Goal: Task Accomplishment & Management: Manage account settings

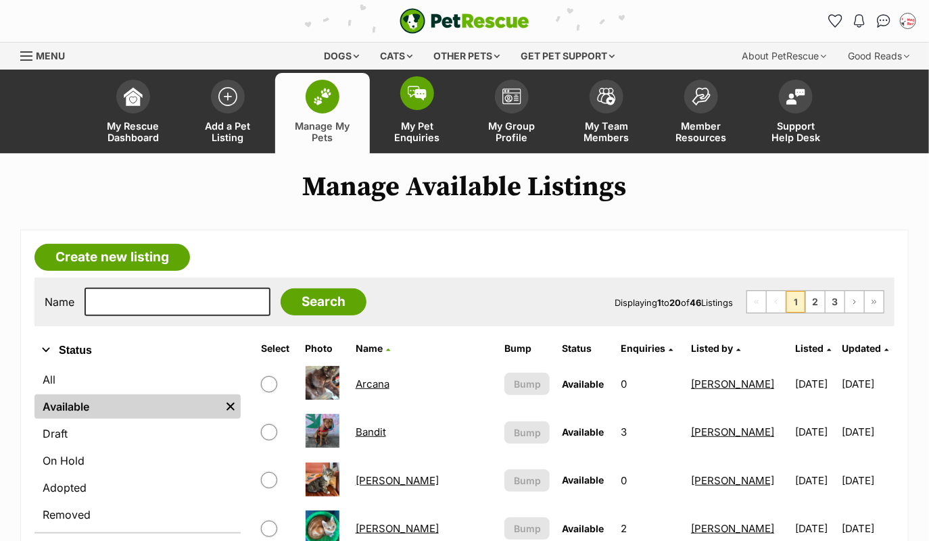
click at [412, 105] on span at bounding box center [417, 93] width 34 height 34
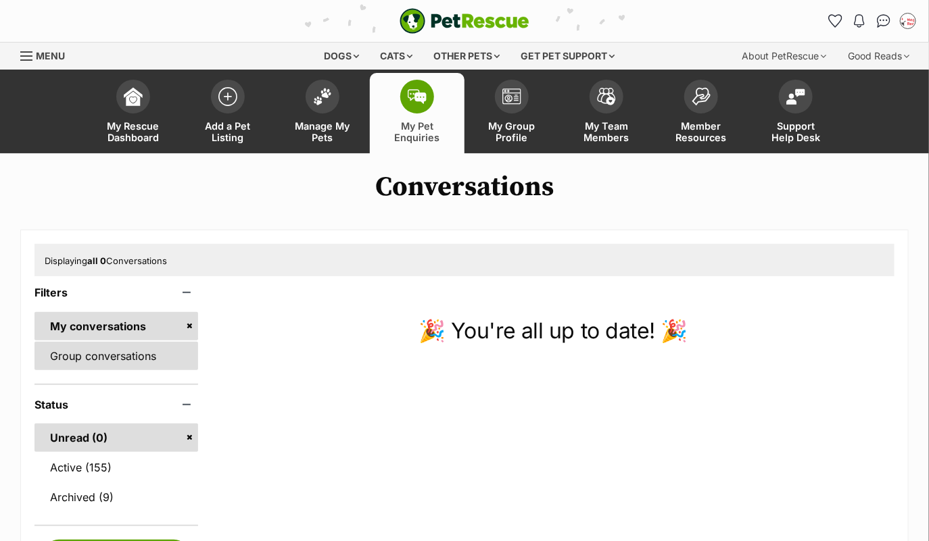
click at [122, 360] on link "Group conversations" at bounding box center [116, 356] width 164 height 28
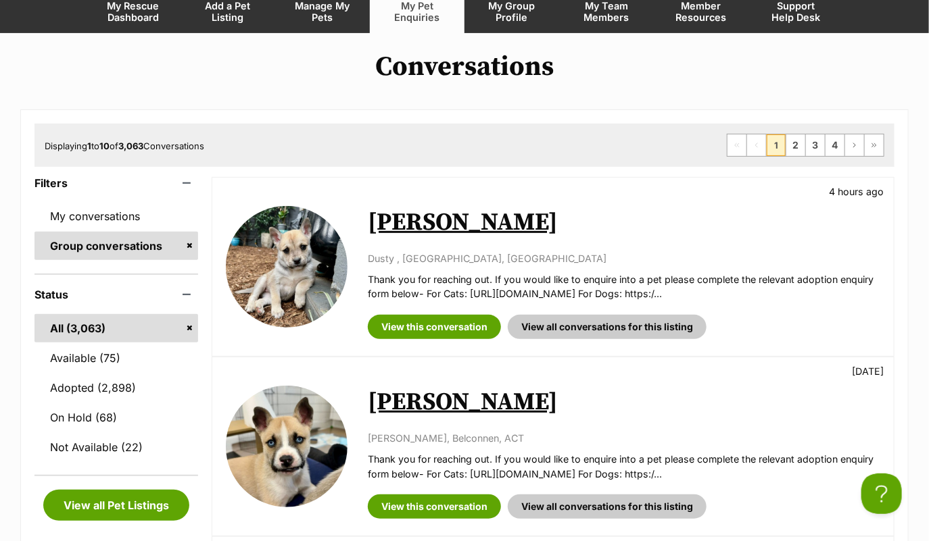
scroll to position [158, 0]
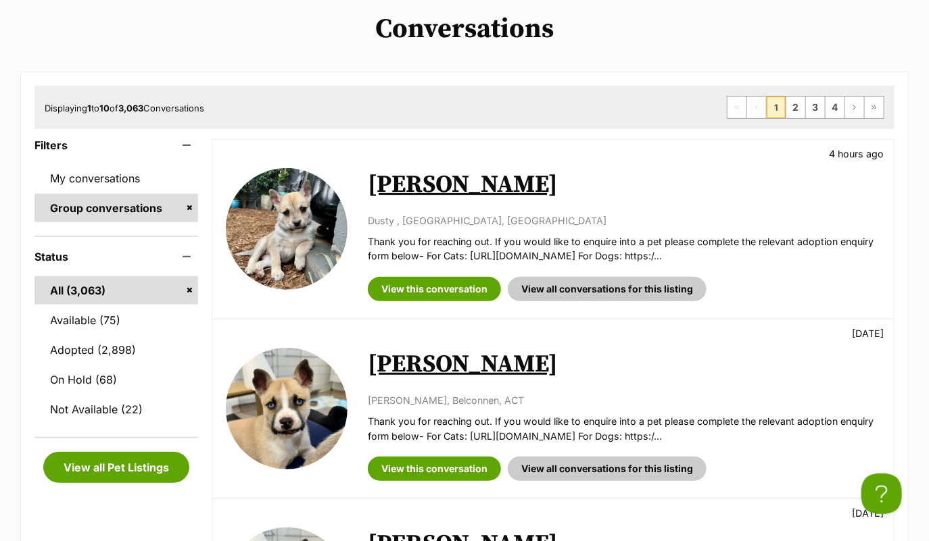
click at [411, 182] on link "Yutani" at bounding box center [463, 185] width 190 height 30
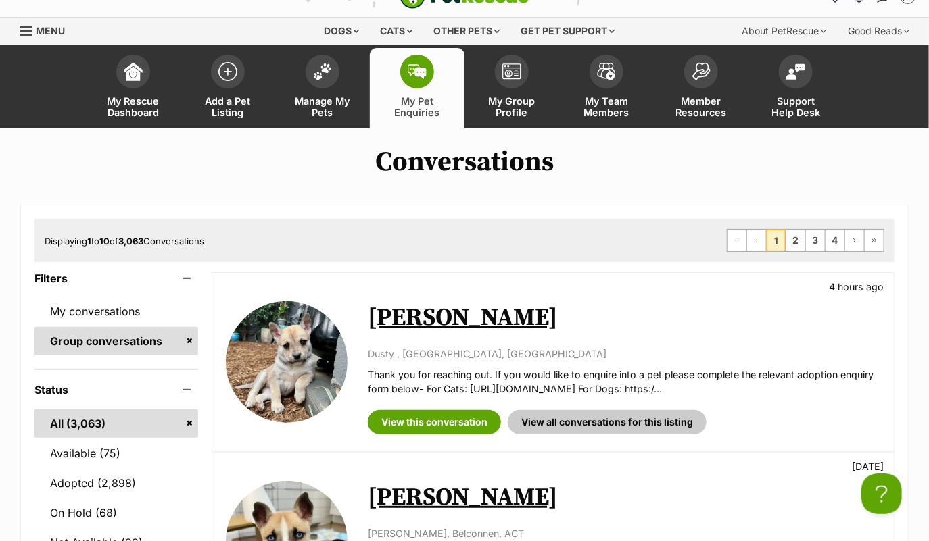
scroll to position [27, 0]
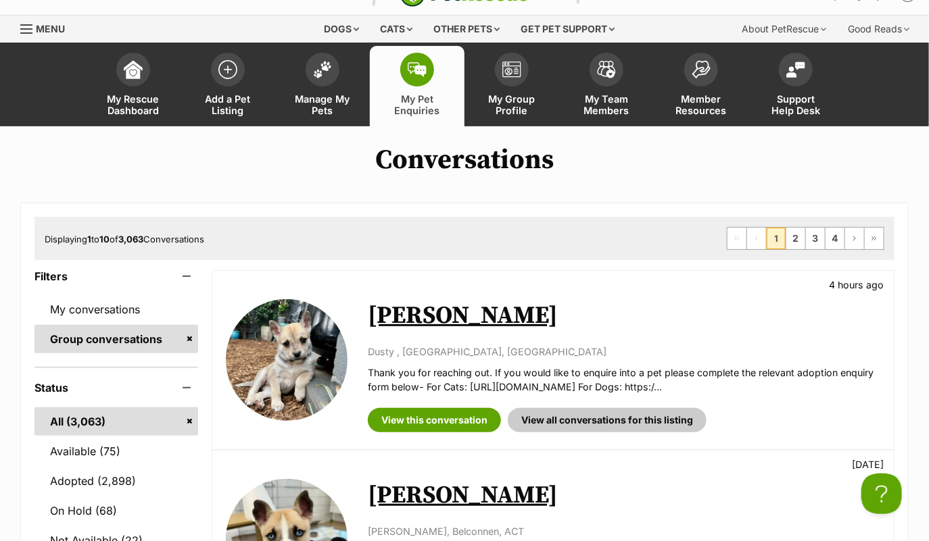
click at [595, 280] on div "Available Yutani 4 hours ago Dusty , Colo Vale, NSW Thank you for reaching out.…" at bounding box center [552, 360] width 681 height 178
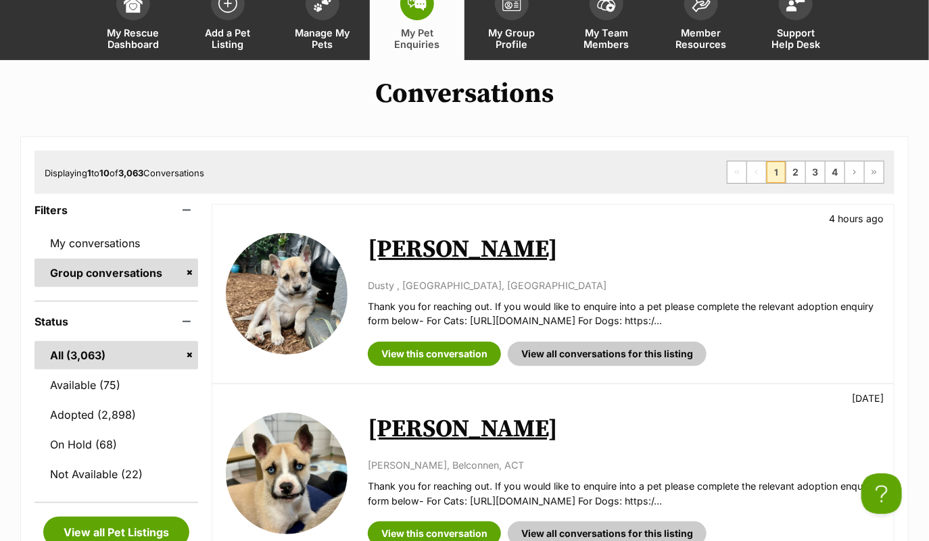
scroll to position [0, 0]
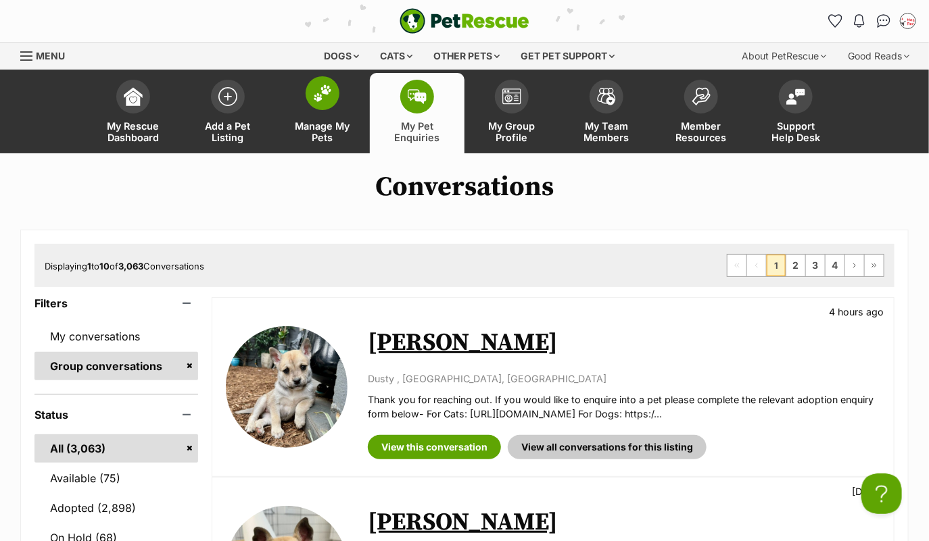
click at [320, 103] on span at bounding box center [322, 93] width 34 height 34
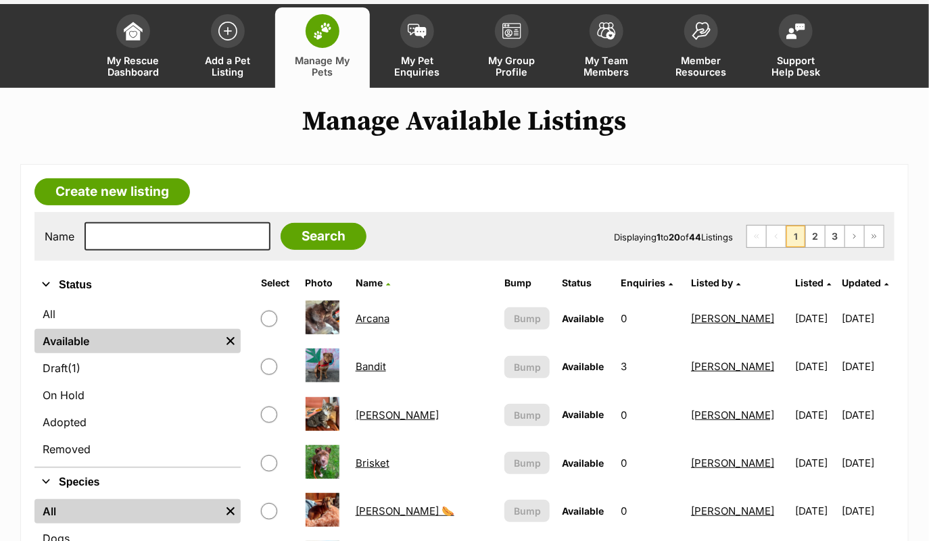
scroll to position [191, 0]
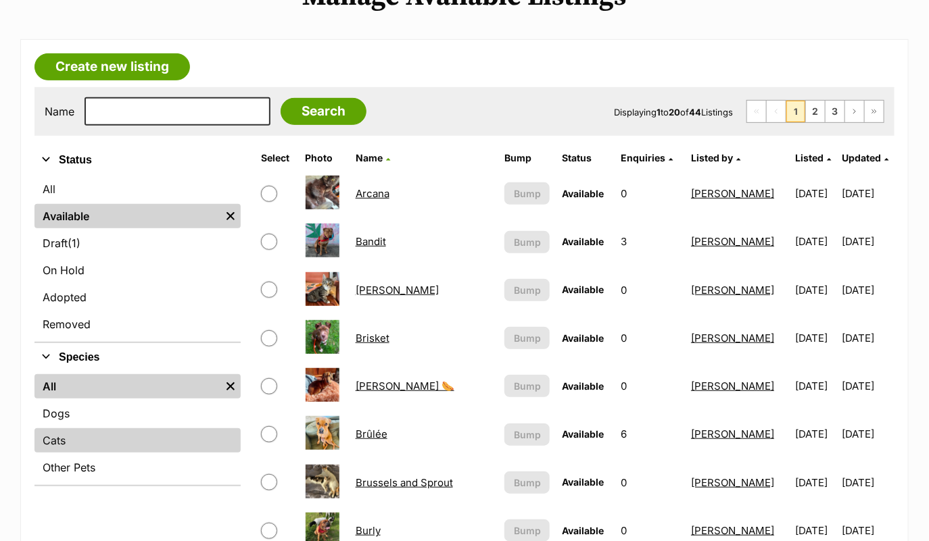
click at [68, 439] on link "Cats" at bounding box center [137, 440] width 206 height 24
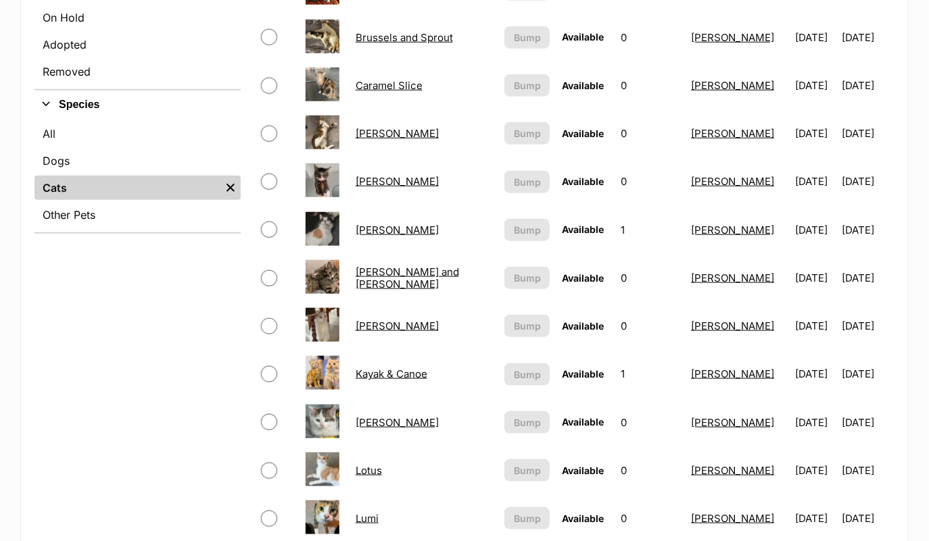
scroll to position [312, 0]
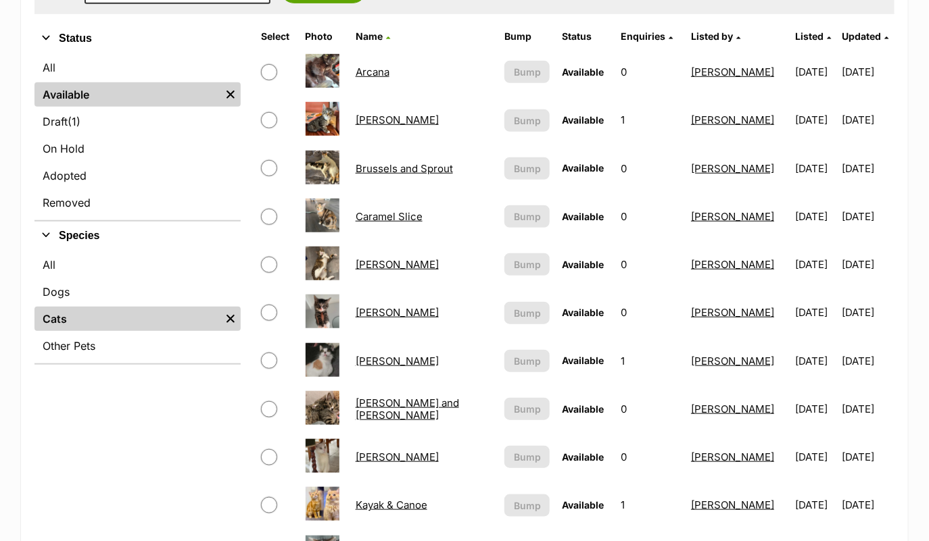
click at [456, 289] on td "Colin" at bounding box center [424, 312] width 148 height 47
click at [363, 313] on link "[PERSON_NAME]" at bounding box center [396, 312] width 83 height 13
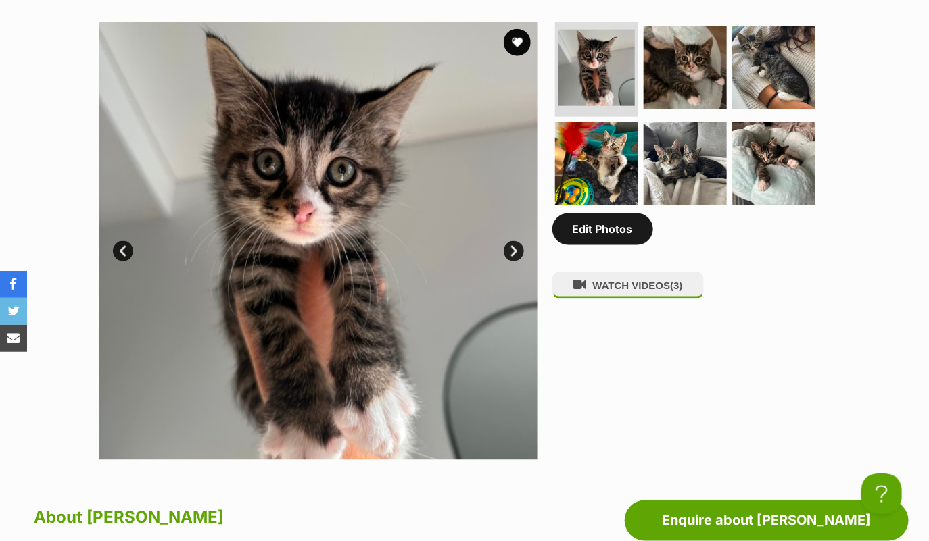
click at [594, 235] on link "Edit Photos" at bounding box center [602, 229] width 101 height 31
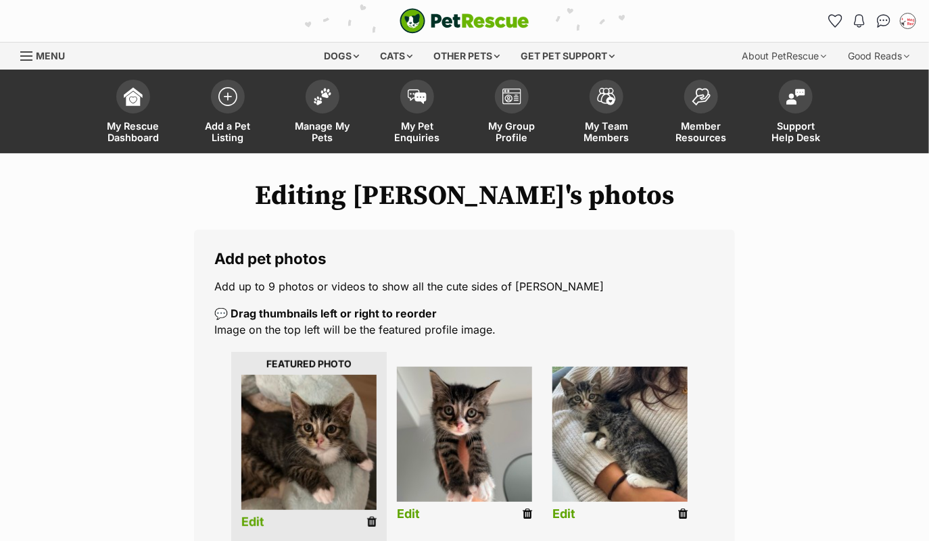
drag, startPoint x: 469, startPoint y: 420, endPoint x: 460, endPoint y: 420, distance: 8.8
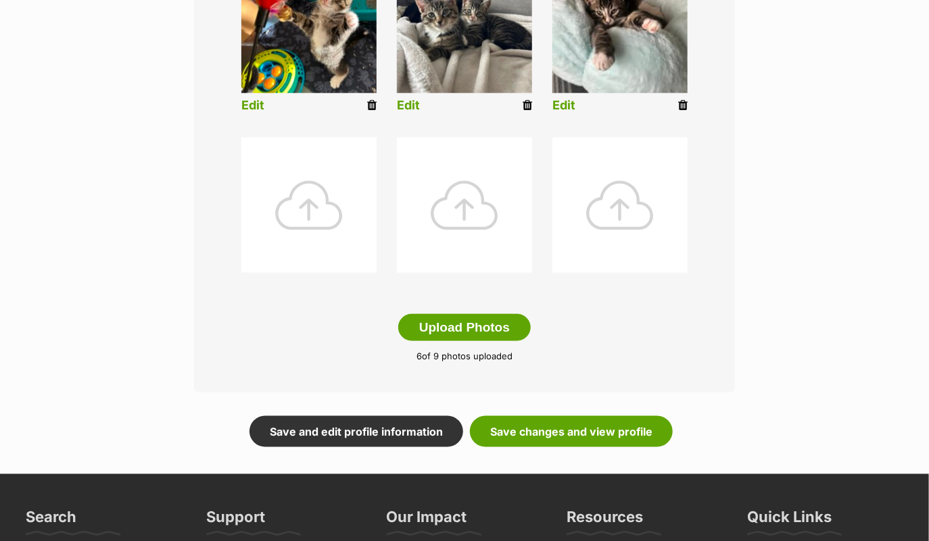
scroll to position [598, 0]
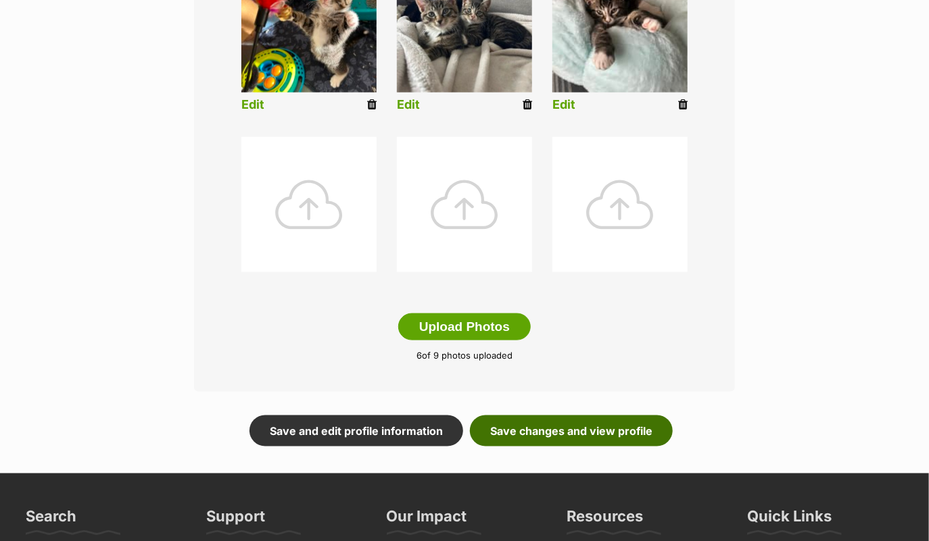
click at [584, 435] on link "Save changes and view profile" at bounding box center [571, 431] width 203 height 31
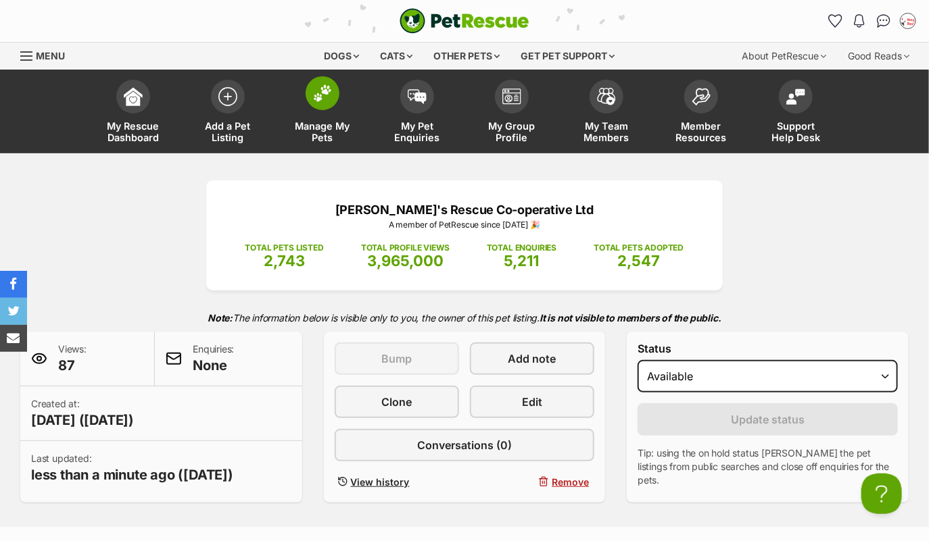
click at [328, 103] on span at bounding box center [322, 93] width 34 height 34
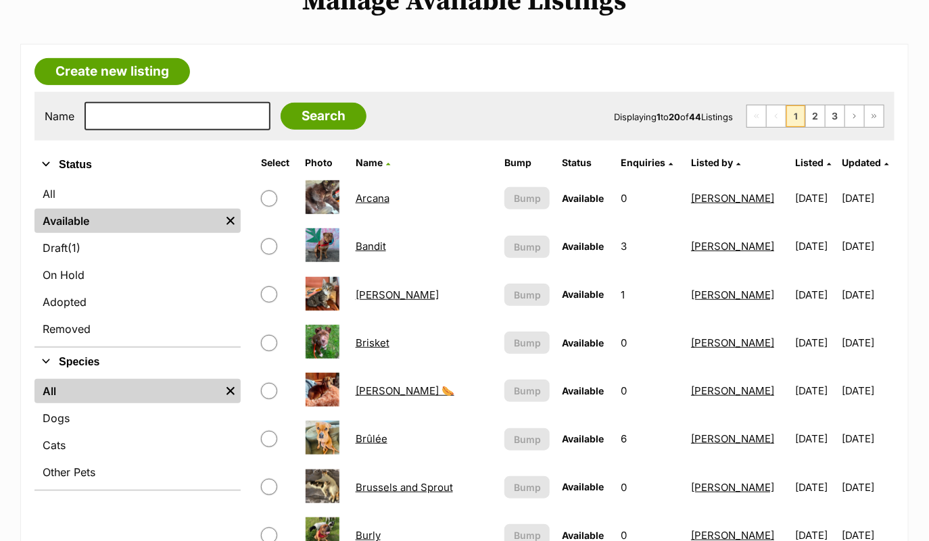
scroll to position [189, 0]
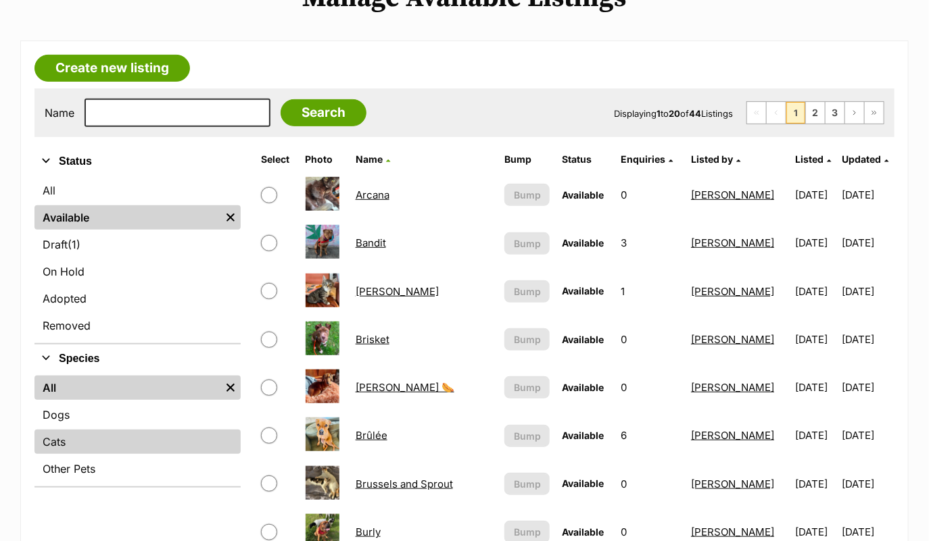
click at [62, 435] on link "Cats" at bounding box center [137, 442] width 206 height 24
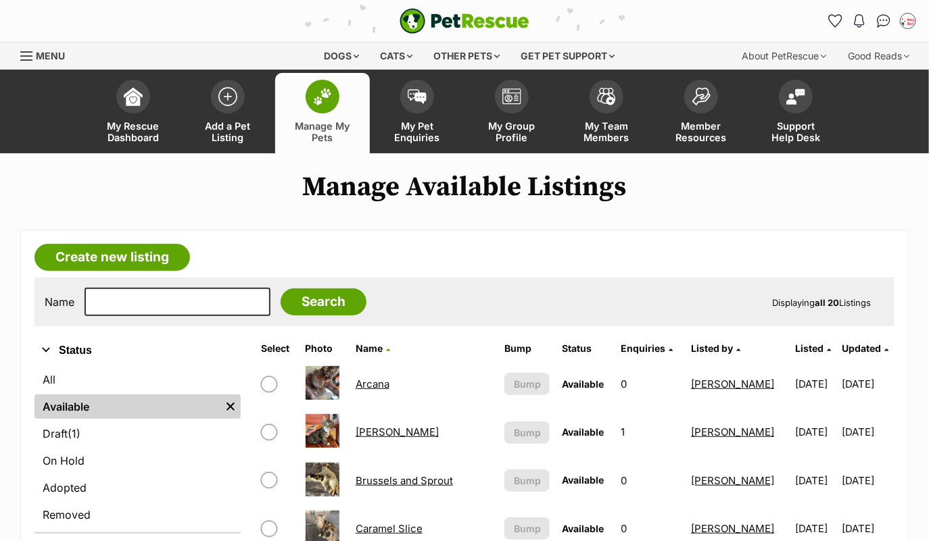
click at [314, 84] on span at bounding box center [322, 97] width 34 height 34
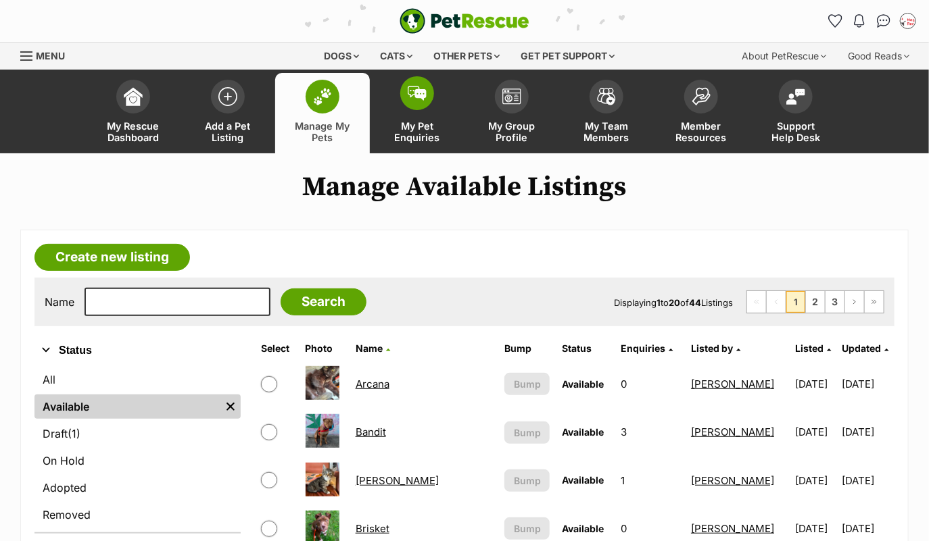
click at [415, 107] on span at bounding box center [417, 93] width 34 height 34
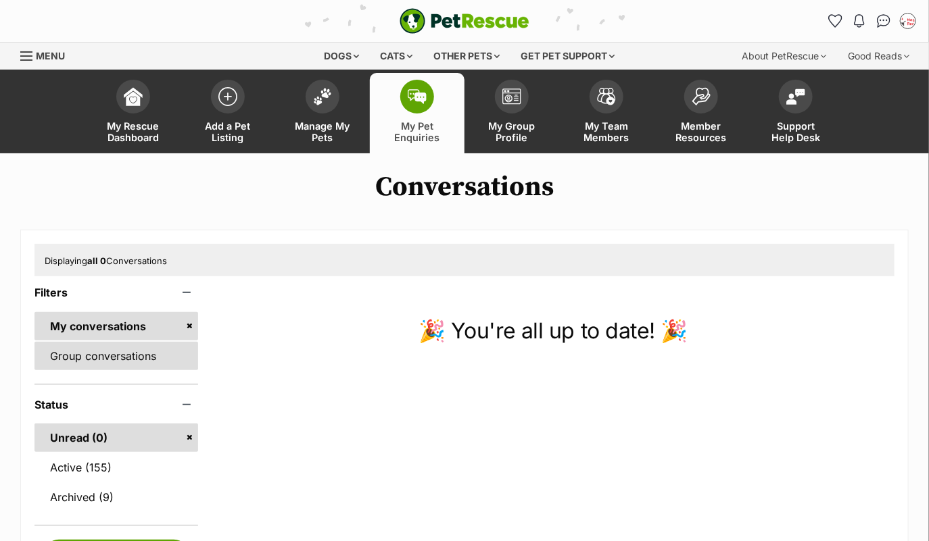
click at [132, 353] on link "Group conversations" at bounding box center [116, 356] width 164 height 28
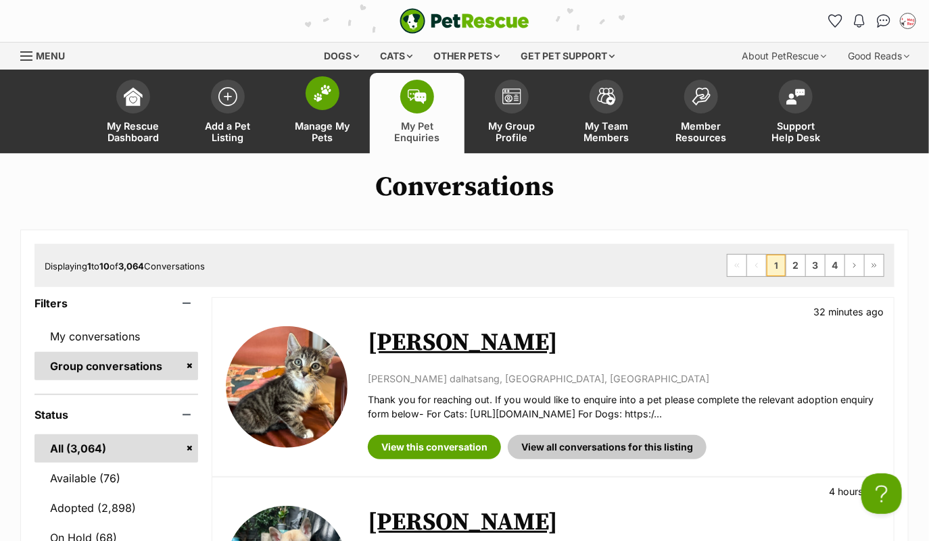
click at [329, 103] on span at bounding box center [322, 93] width 34 height 34
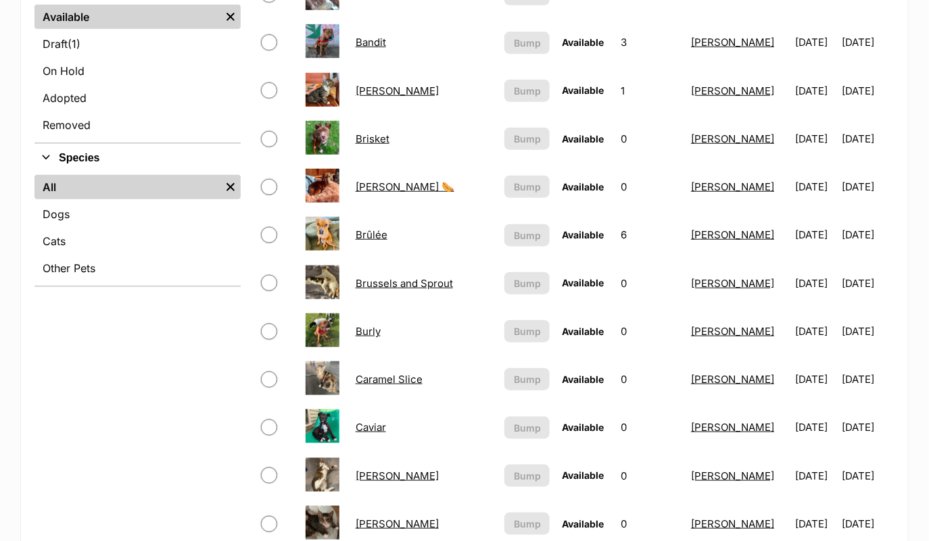
scroll to position [355, 0]
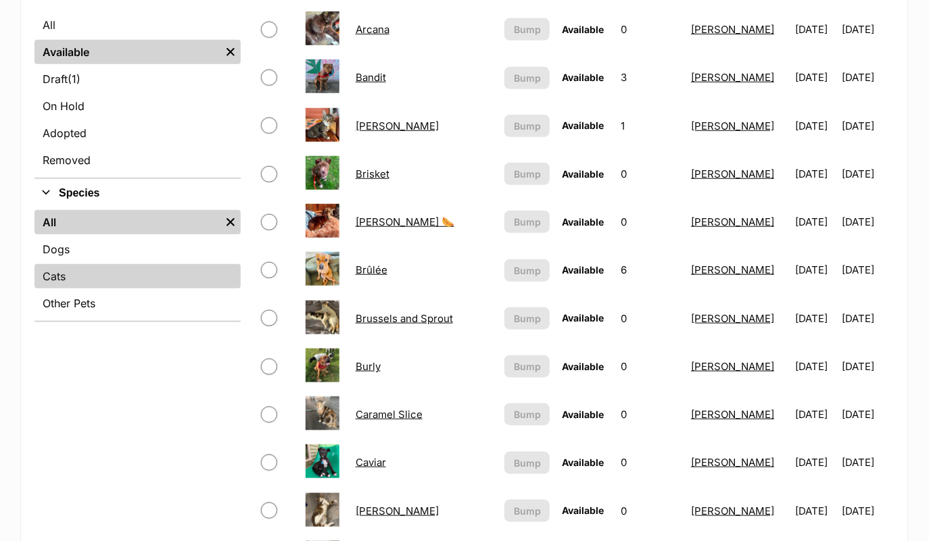
click at [164, 283] on link "Cats" at bounding box center [137, 276] width 206 height 24
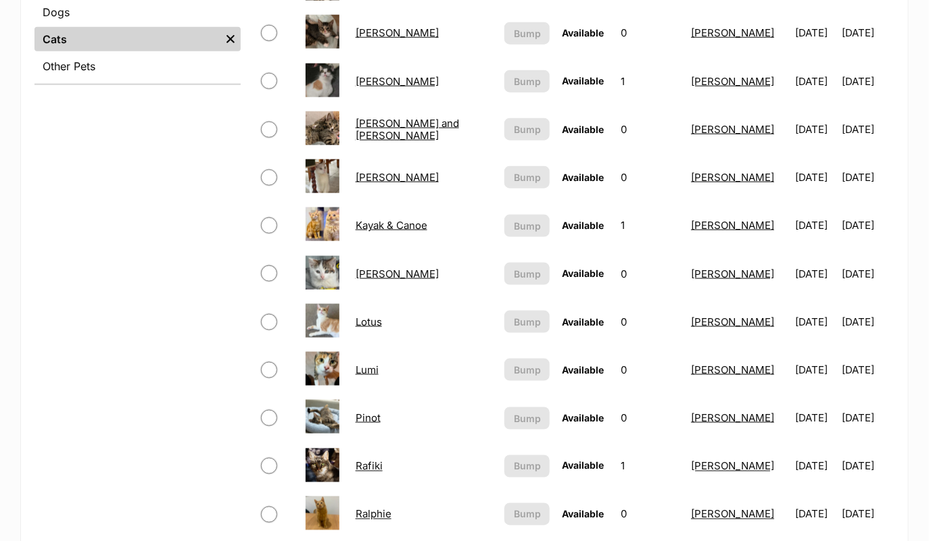
scroll to position [593, 0]
click at [365, 270] on link "[PERSON_NAME]" at bounding box center [396, 273] width 83 height 13
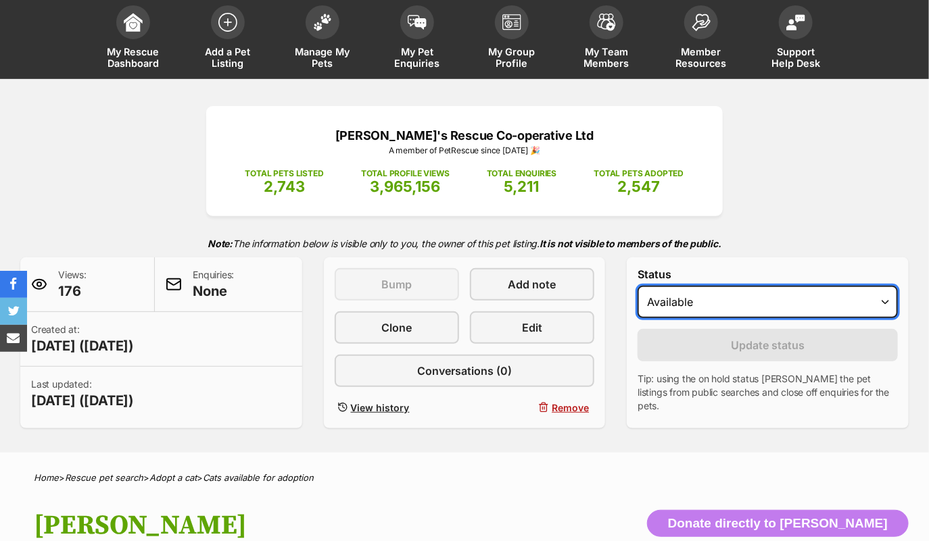
click at [704, 293] on select "Draft Available On hold Adopted" at bounding box center [767, 302] width 260 height 32
select select "on_hold"
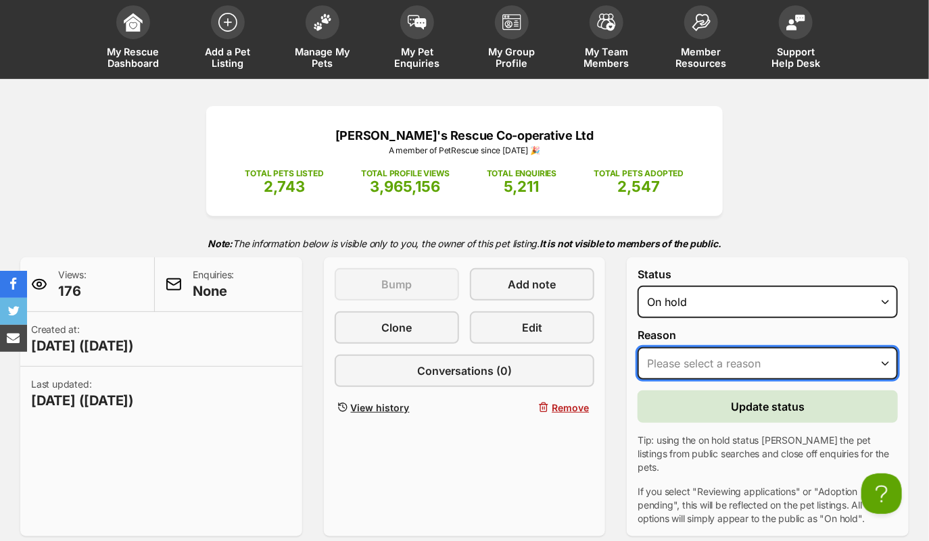
click at [677, 366] on select "Please select a reason Medical reasons Reviewing applications Adoption pending …" at bounding box center [767, 363] width 260 height 32
select select "reviewing_applications"
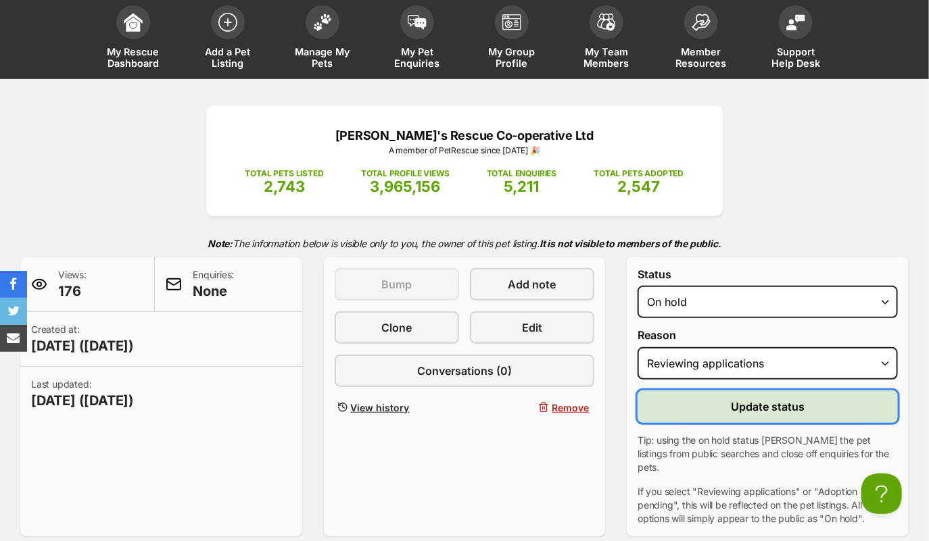
click at [674, 403] on button "Update status" at bounding box center [767, 407] width 260 height 32
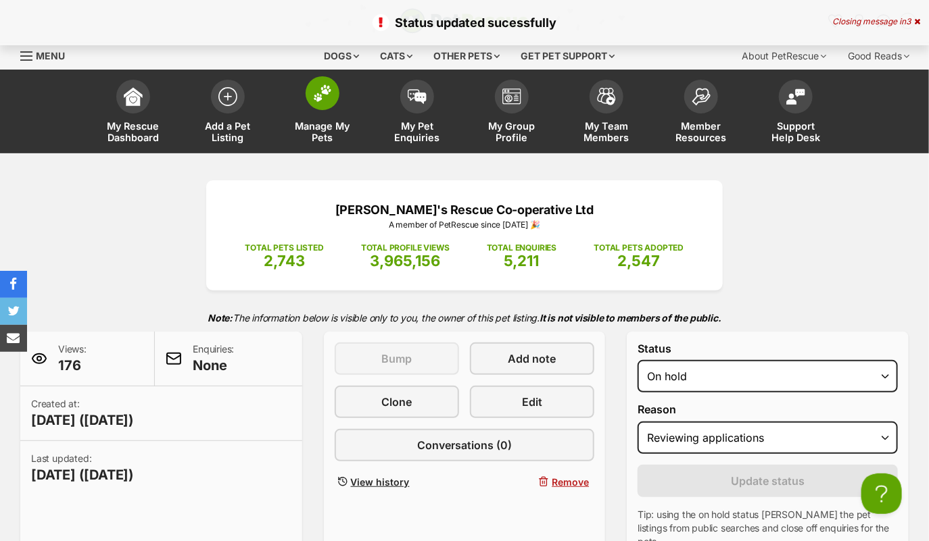
click at [324, 99] on img at bounding box center [322, 93] width 19 height 18
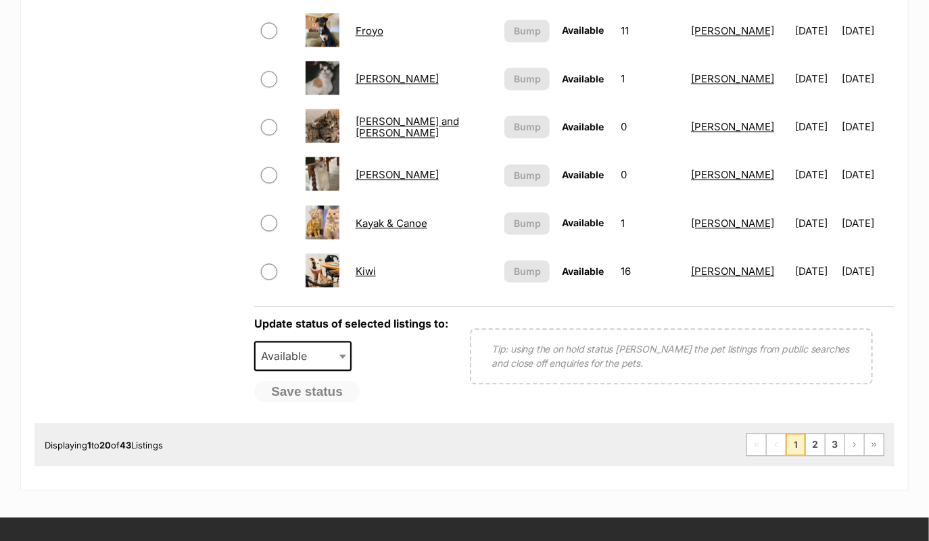
scroll to position [301, 0]
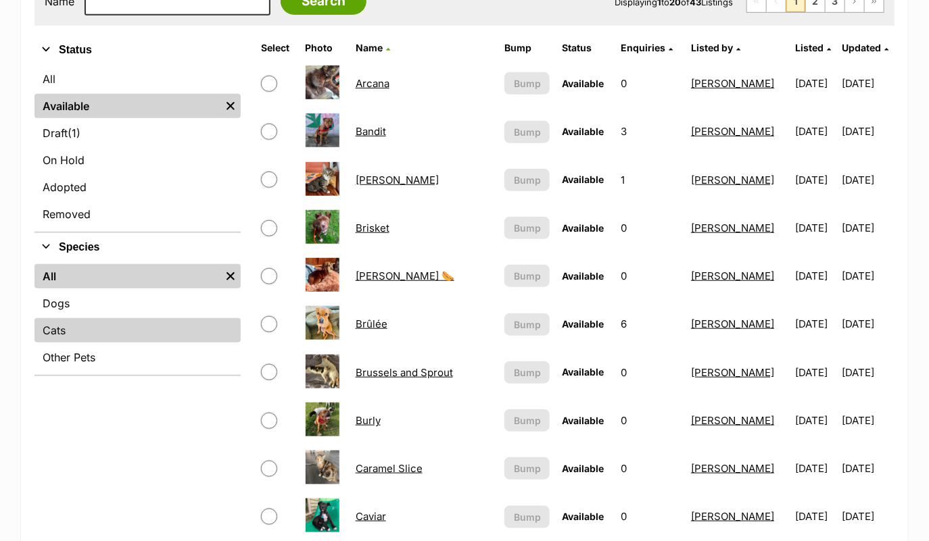
click at [120, 323] on link "Cats" at bounding box center [137, 330] width 206 height 24
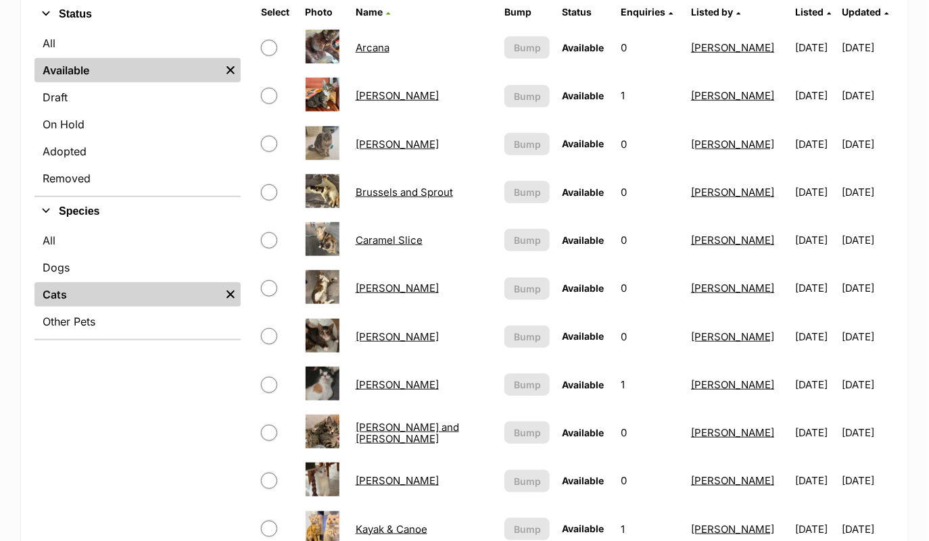
scroll to position [232, 0]
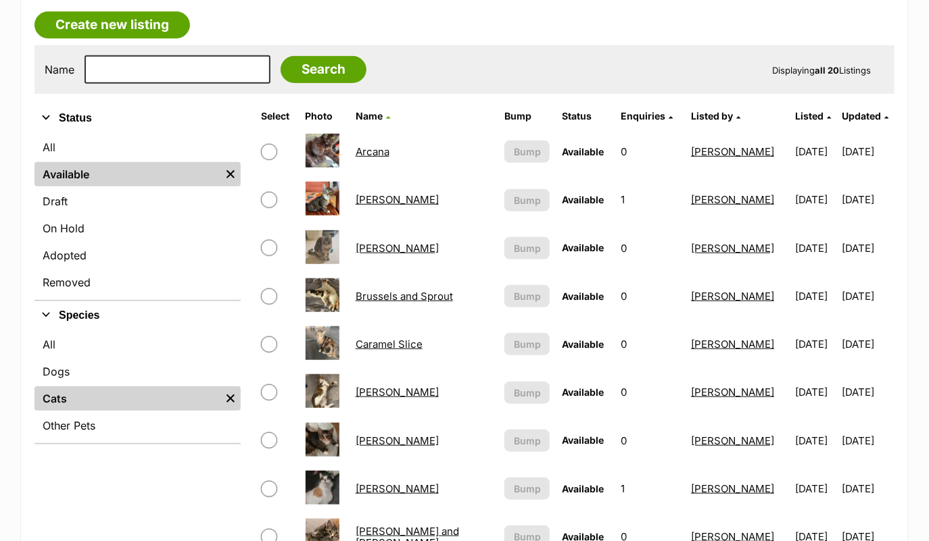
click at [369, 247] on link "Brixie" at bounding box center [396, 248] width 83 height 13
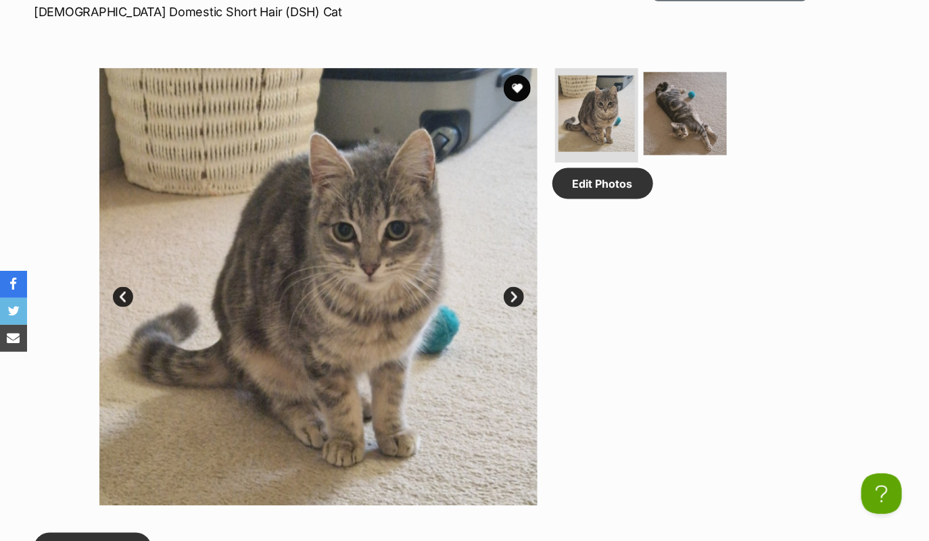
scroll to position [600, 0]
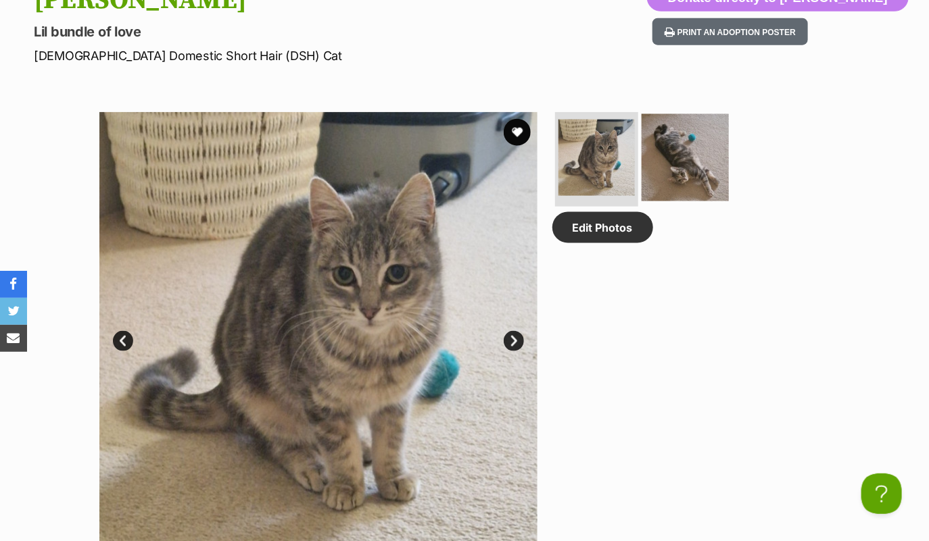
click at [693, 154] on img at bounding box center [684, 157] width 87 height 87
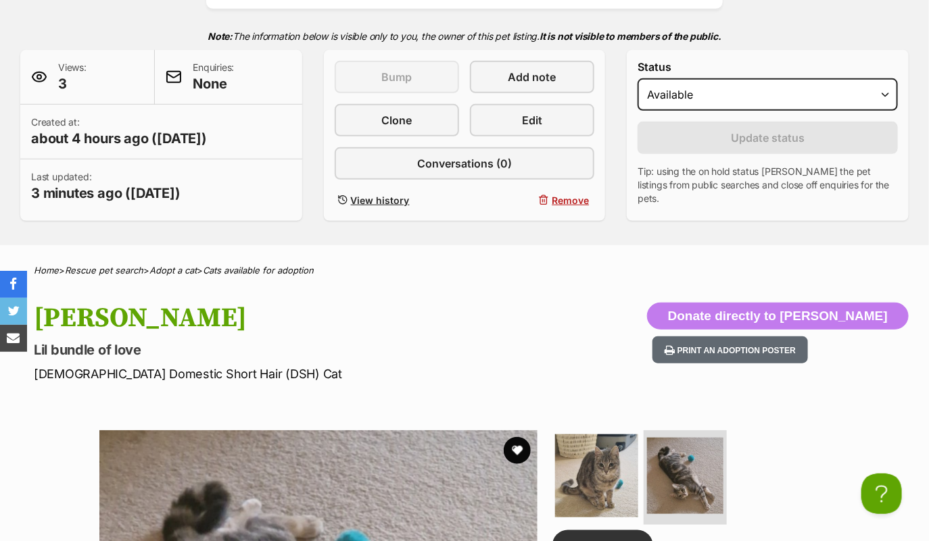
scroll to position [271, 0]
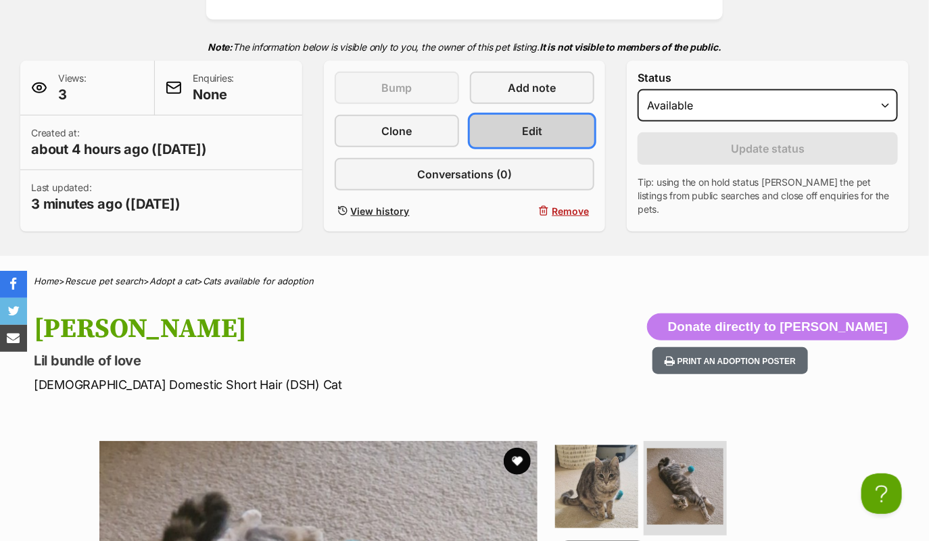
click at [539, 126] on span "Edit" at bounding box center [532, 131] width 20 height 16
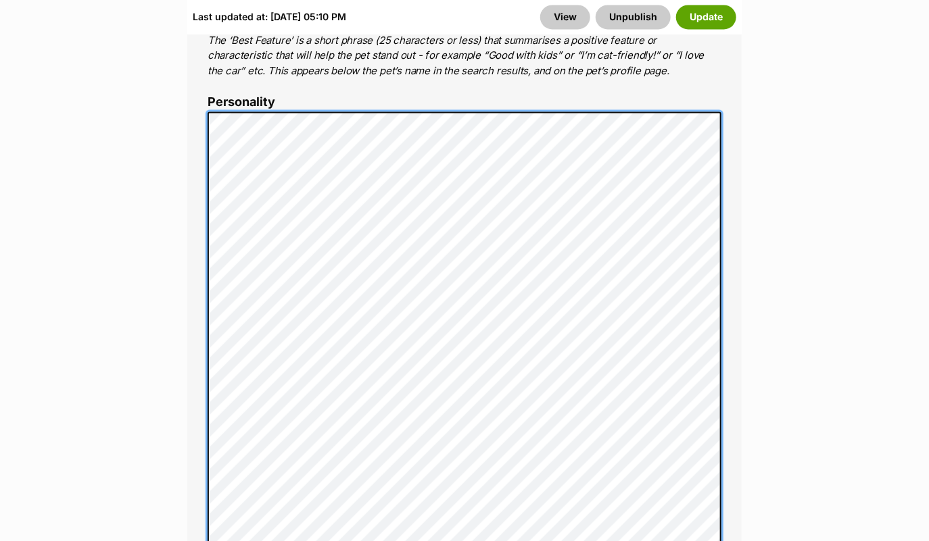
scroll to position [1167, 0]
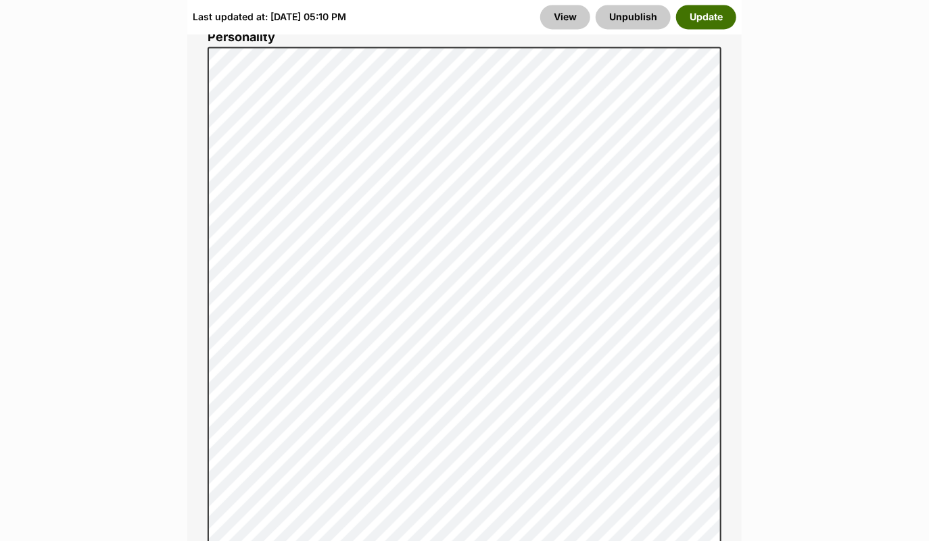
click at [712, 23] on button "Update" at bounding box center [706, 17] width 60 height 24
